Goal: Task Accomplishment & Management: Manage account settings

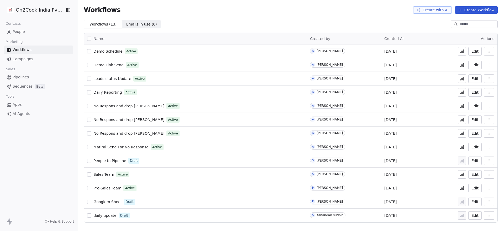
click at [24, 33] on span "People" at bounding box center [19, 32] width 12 height 6
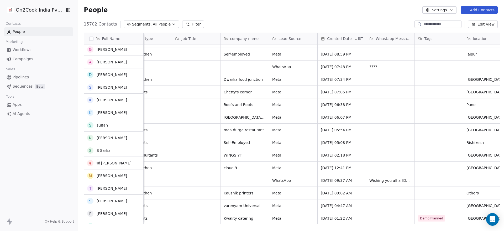
scroll to position [1813, 0]
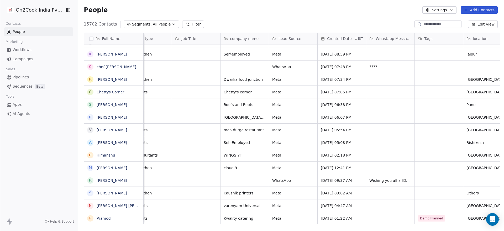
click at [89, 39] on button "button" at bounding box center [91, 39] width 4 height 4
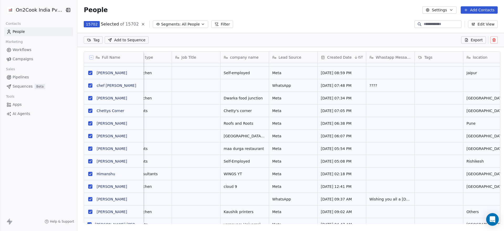
scroll to position [0, 0]
click at [469, 38] on icon at bounding box center [467, 40] width 4 height 4
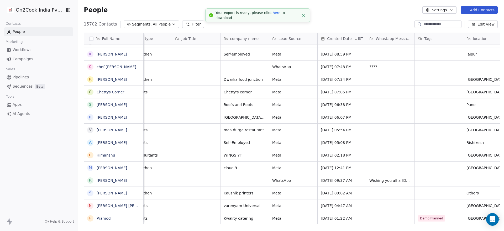
click at [273, 14] on link "here" at bounding box center [277, 13] width 8 height 4
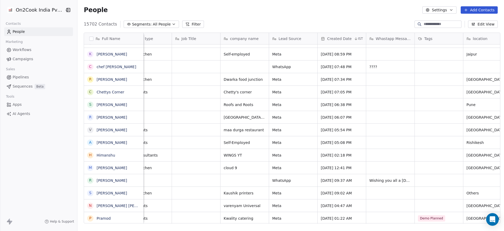
click at [18, 50] on span "Workflows" at bounding box center [22, 50] width 19 height 6
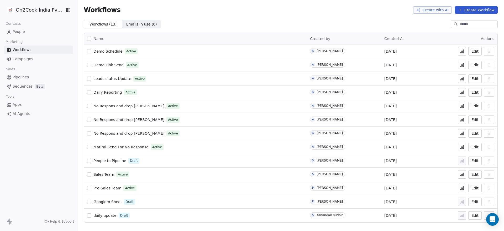
click at [469, 12] on button "Create Workflow" at bounding box center [476, 9] width 43 height 7
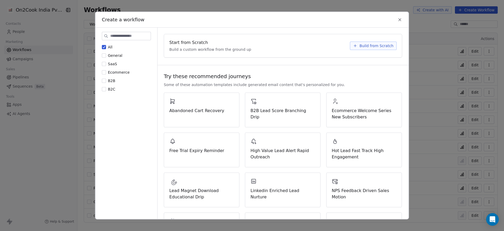
click at [383, 48] on span "Build from Scratch" at bounding box center [377, 45] width 34 height 5
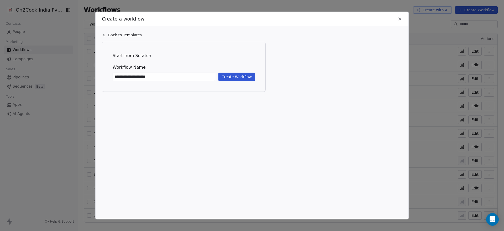
type input "**********"
click at [228, 78] on button "Create Workflow" at bounding box center [237, 77] width 37 height 8
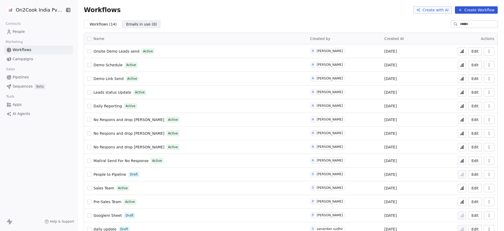
click at [22, 30] on span "People" at bounding box center [19, 32] width 12 height 6
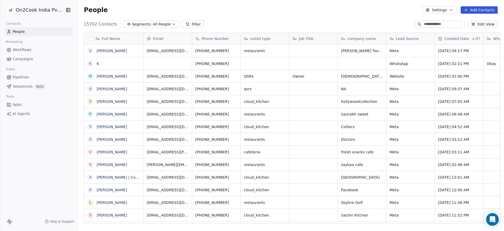
scroll to position [197, 423]
click at [441, 20] on div at bounding box center [438, 23] width 47 height 7
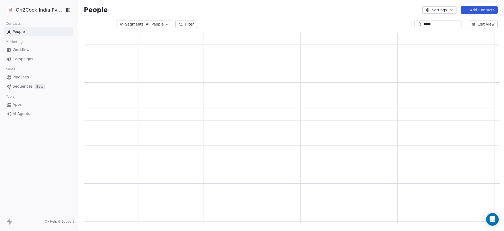
type input "*****"
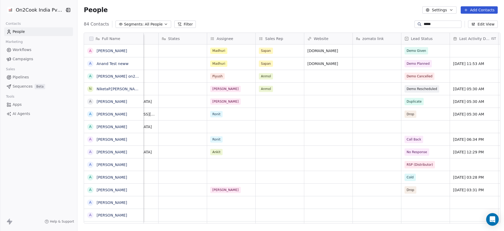
scroll to position [0, 475]
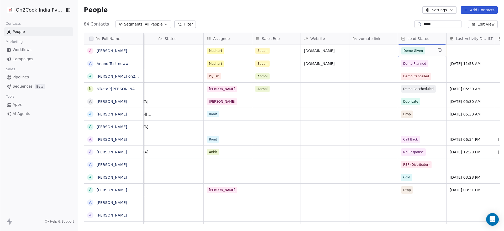
click at [415, 53] on span "Demo Given" at bounding box center [413, 50] width 19 height 5
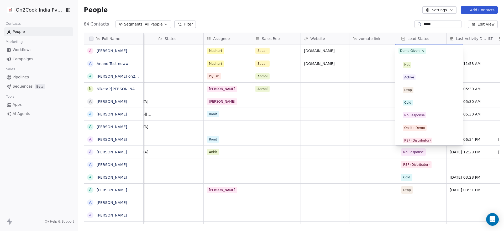
scroll to position [66, 0]
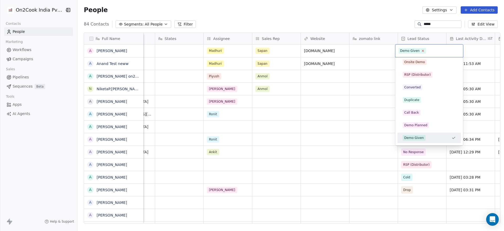
click at [422, 51] on icon at bounding box center [422, 50] width 3 height 3
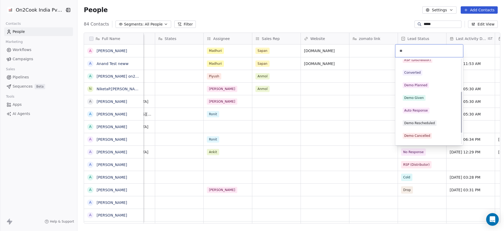
scroll to position [17, 0]
type input "***"
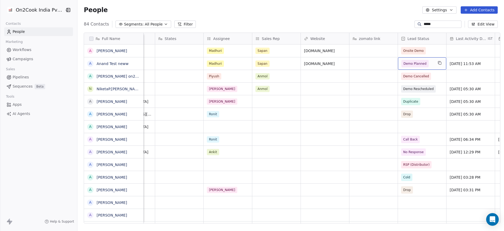
click at [411, 64] on span "Demo Planned" at bounding box center [415, 63] width 23 height 5
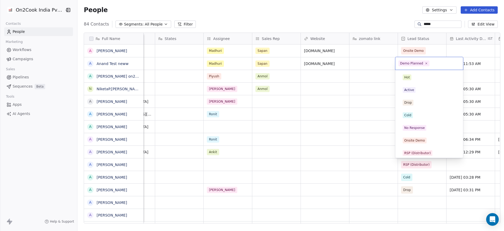
scroll to position [53, 0]
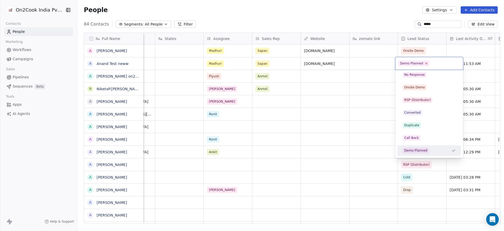
click at [426, 63] on icon at bounding box center [426, 62] width 3 height 3
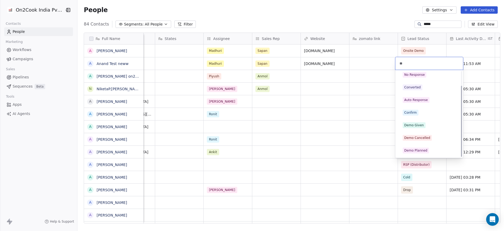
scroll to position [17, 0]
type input "***"
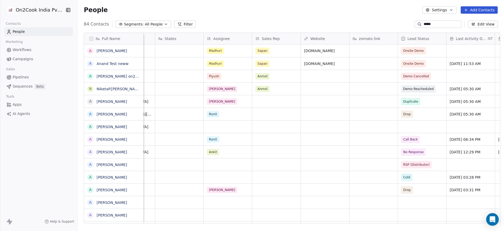
click at [445, 25] on input "*****" at bounding box center [442, 24] width 37 height 5
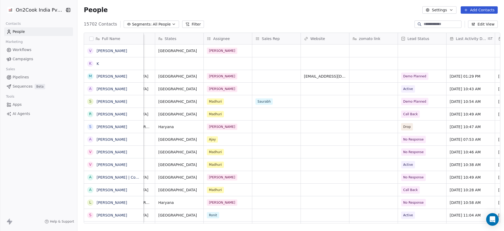
click at [55, 27] on link "People" at bounding box center [38, 31] width 69 height 9
click at [32, 49] on link "Workflows" at bounding box center [38, 49] width 69 height 9
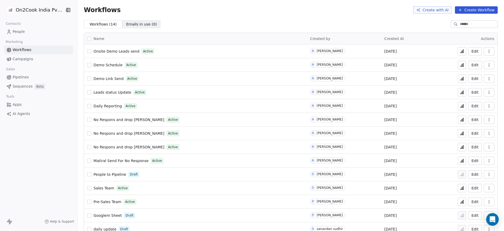
click at [460, 53] on icon at bounding box center [462, 51] width 4 height 4
click at [109, 51] on span "Onsite Demo Leads send" at bounding box center [117, 51] width 46 height 4
click at [463, 50] on icon at bounding box center [463, 51] width 1 height 3
click at [24, 31] on span "People" at bounding box center [19, 32] width 12 height 6
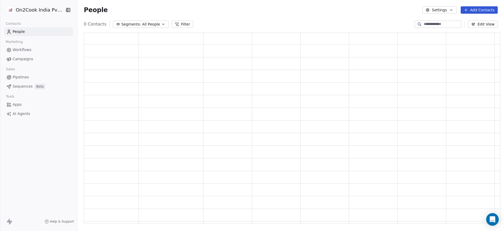
scroll to position [184, 411]
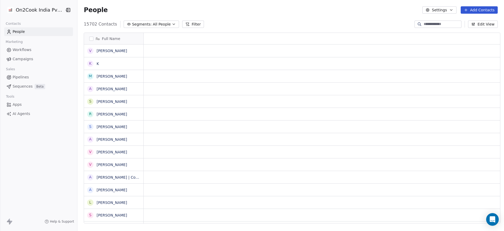
click at [432, 25] on input at bounding box center [442, 24] width 37 height 5
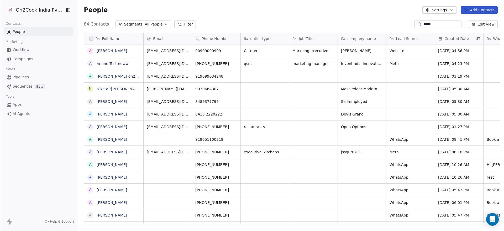
scroll to position [197, 423]
type input "*****"
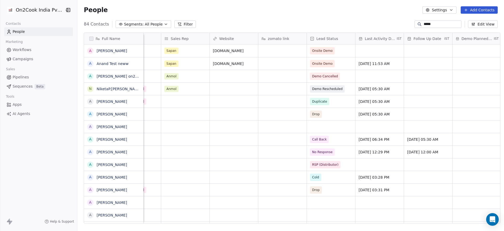
scroll to position [0, 566]
click at [326, 75] on span "Demo Cancelled" at bounding box center [325, 76] width 26 height 5
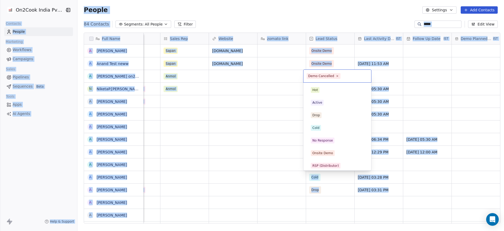
scroll to position [104, 0]
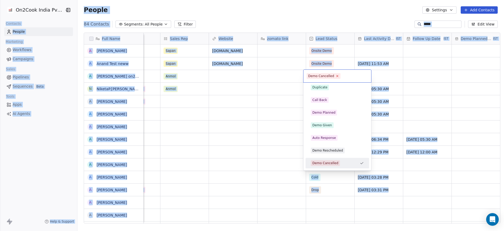
click at [336, 76] on icon at bounding box center [337, 75] width 3 height 3
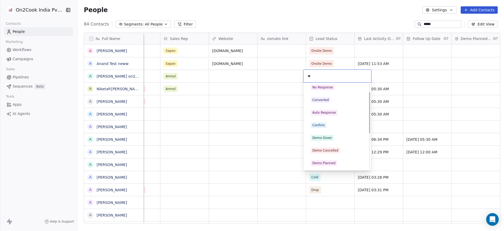
scroll to position [17, 0]
type input "***"
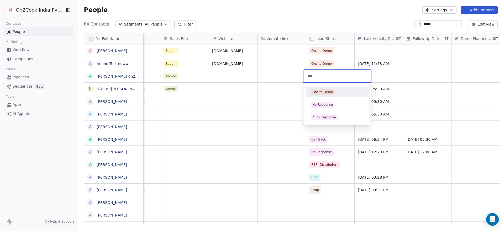
scroll to position [0, 0]
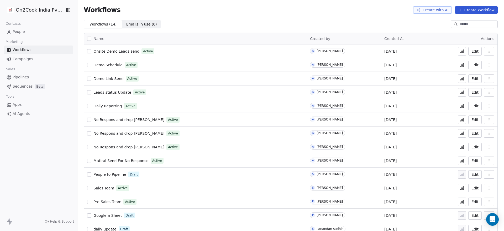
click at [470, 50] on button "Edit" at bounding box center [475, 51] width 13 height 8
